Goal: Check status

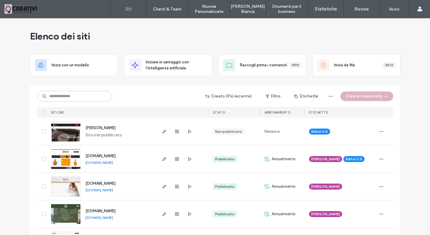
scroll to position [64, 0]
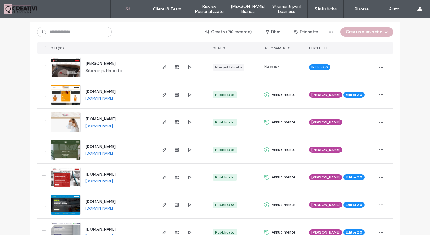
click at [176, 97] on span "button" at bounding box center [176, 94] width 7 height 7
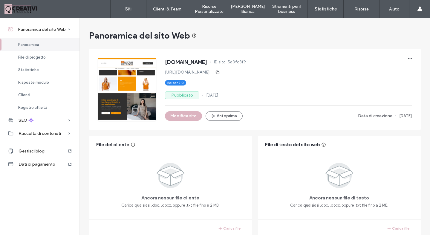
scroll to position [27, 0]
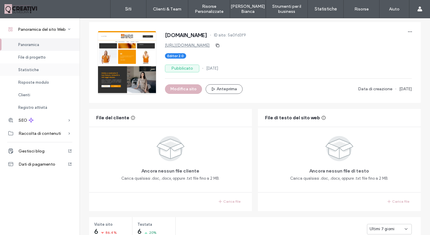
click at [38, 73] on div "Statistiche" at bounding box center [40, 69] width 80 height 13
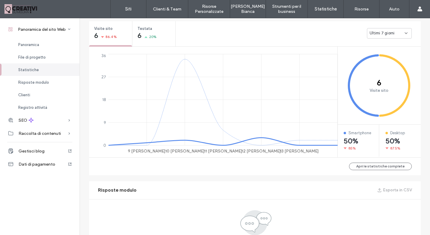
scroll to position [223, 0]
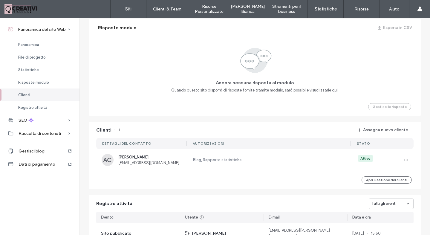
scroll to position [460, 0]
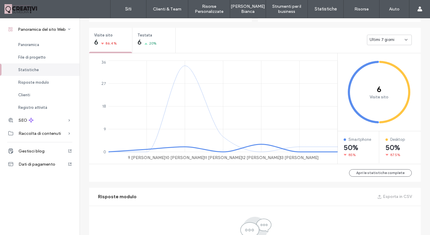
scroll to position [100, 0]
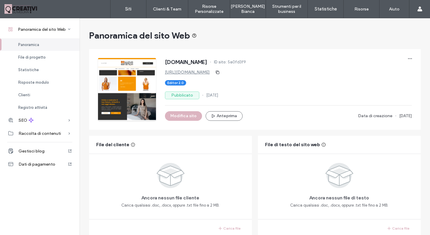
scroll to position [3, 0]
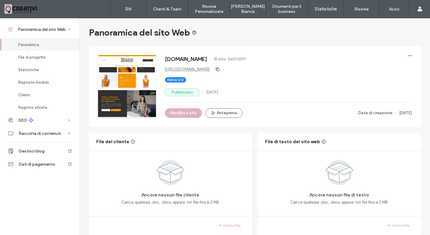
click at [210, 69] on link "[URL][DOMAIN_NAME]" at bounding box center [187, 69] width 45 height 5
